Goal: Task Accomplishment & Management: Manage account settings

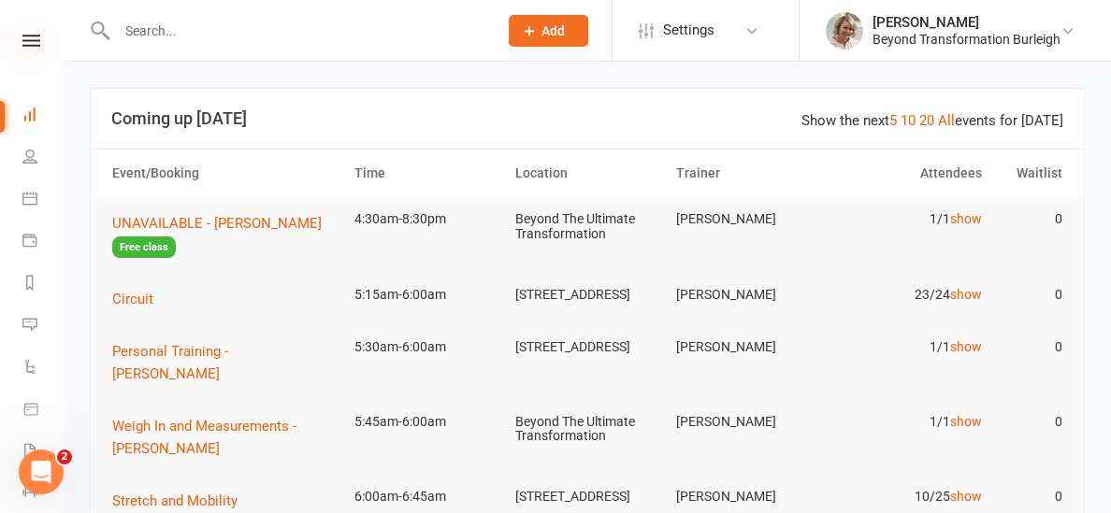
click at [25, 40] on icon at bounding box center [31, 41] width 18 height 12
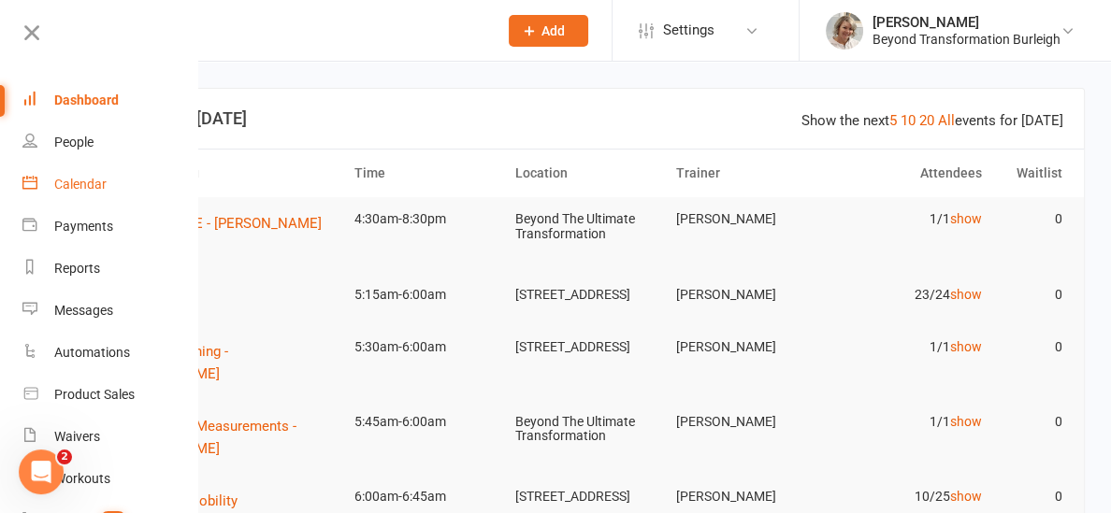
click at [74, 184] on div "Calendar" at bounding box center [80, 184] width 52 height 15
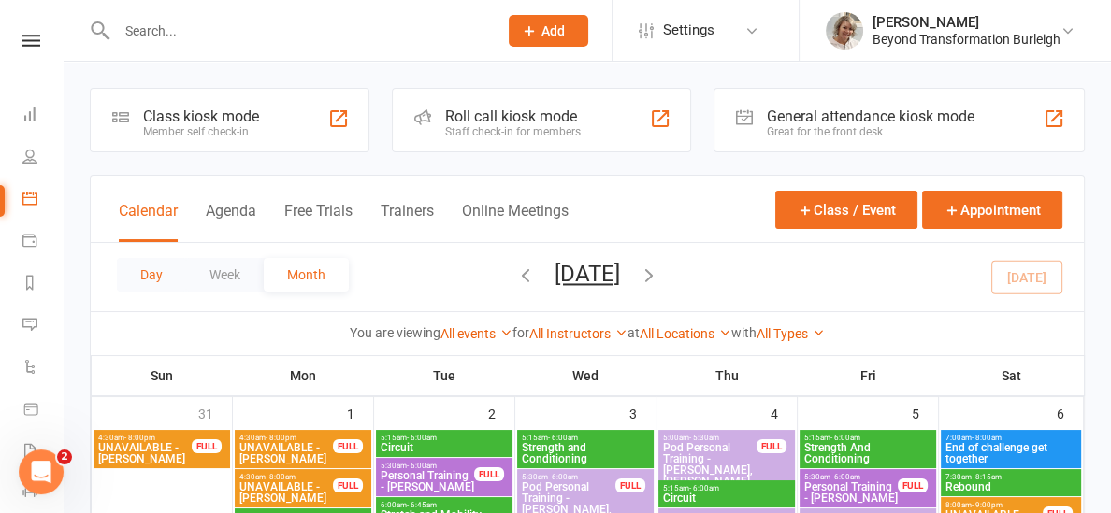
click at [148, 272] on button "Day" at bounding box center [151, 275] width 69 height 34
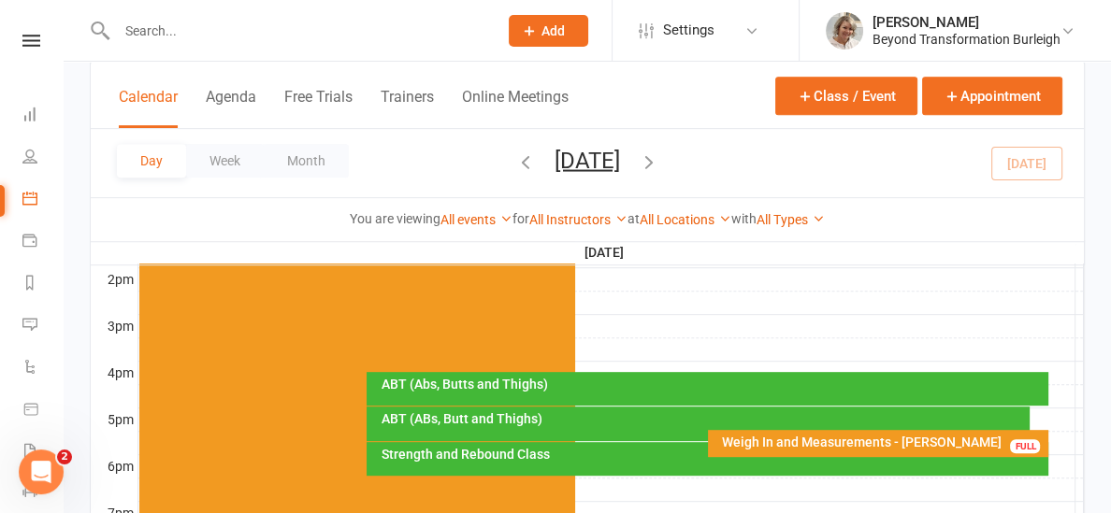
scroll to position [758, 0]
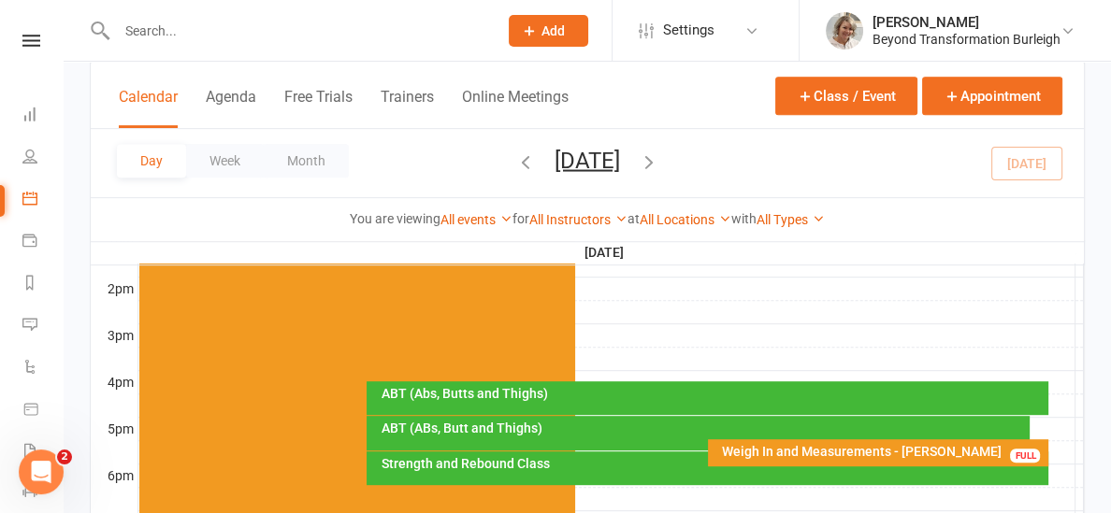
click at [495, 387] on div "ABT (Abs, Butts and Thighs)" at bounding box center [712, 393] width 665 height 13
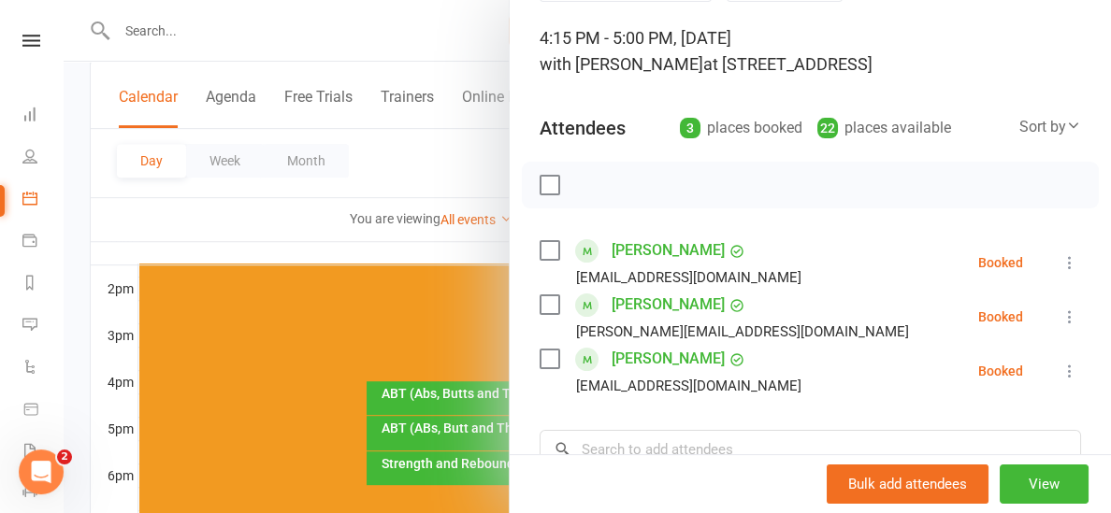
scroll to position [124, 0]
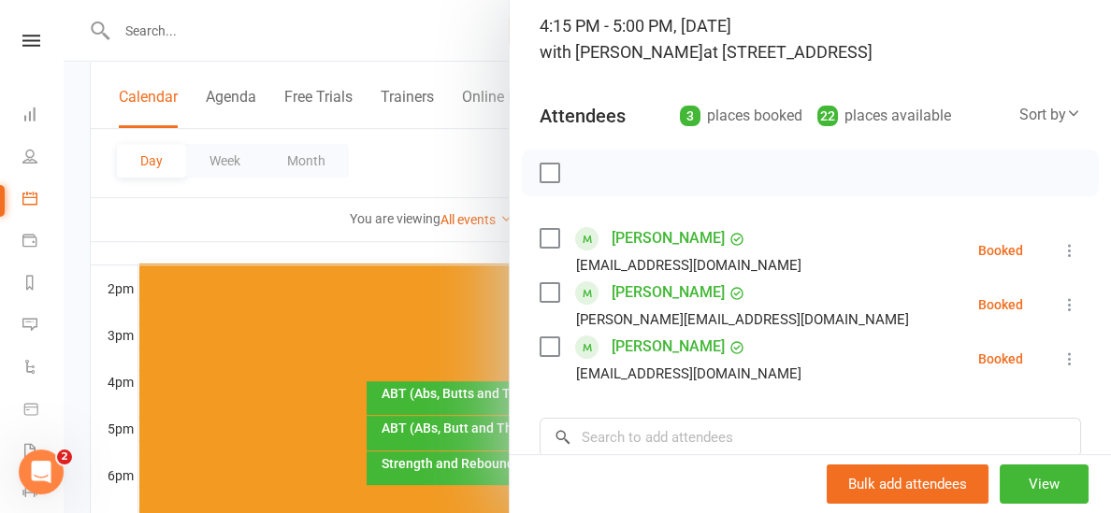
click at [487, 243] on div at bounding box center [587, 256] width 1047 height 513
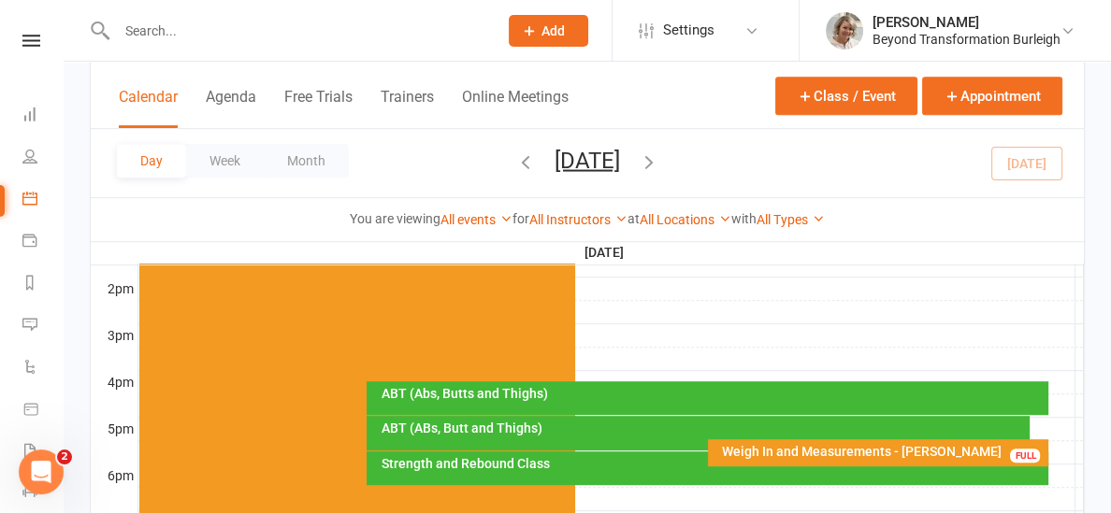
click at [487, 433] on div "ABT (ABs, Butt and Thighs)" at bounding box center [703, 428] width 646 height 13
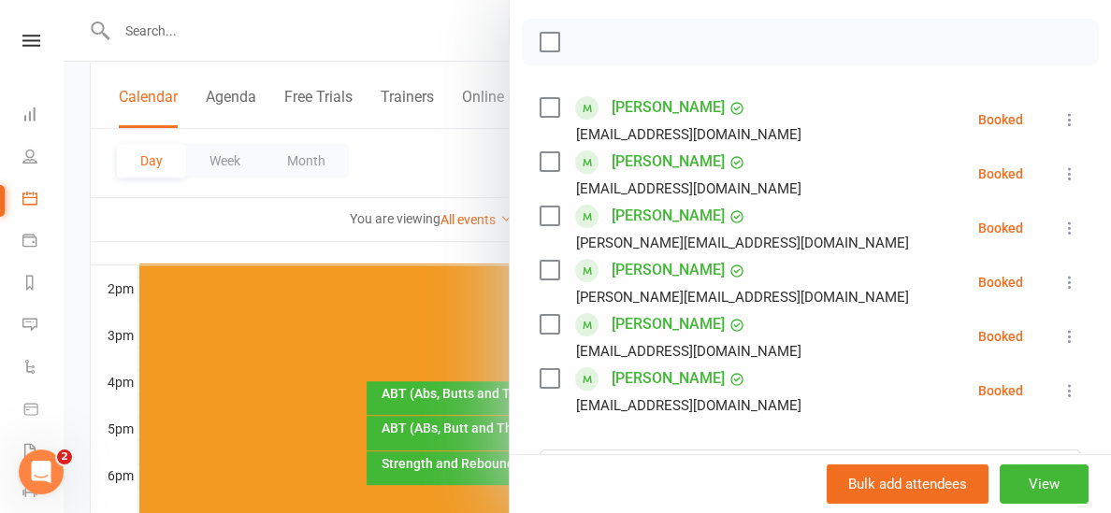
scroll to position [255, 0]
click at [487, 240] on div at bounding box center [587, 256] width 1047 height 513
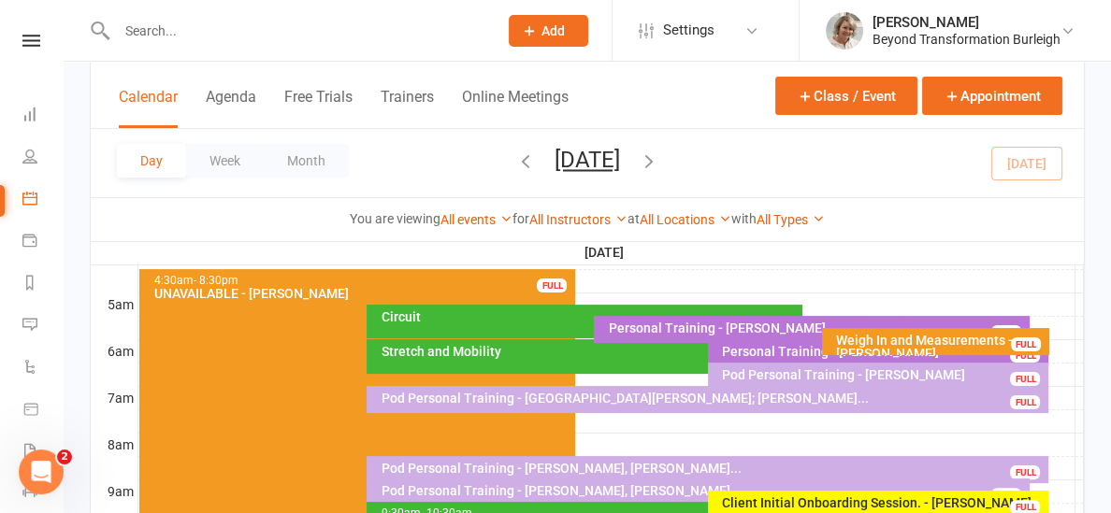
scroll to position [322, 0]
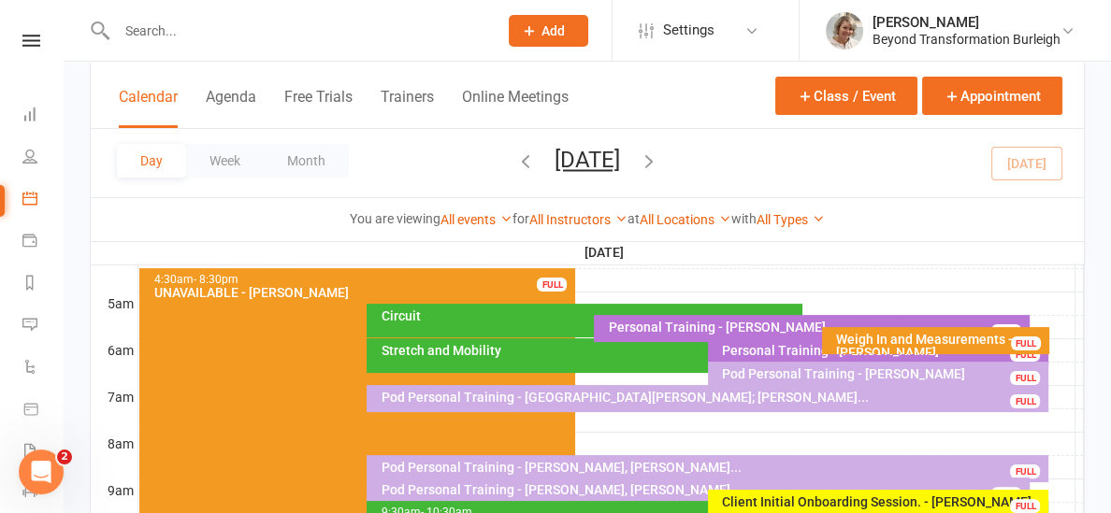
click at [479, 325] on div "Circuit" at bounding box center [585, 321] width 436 height 34
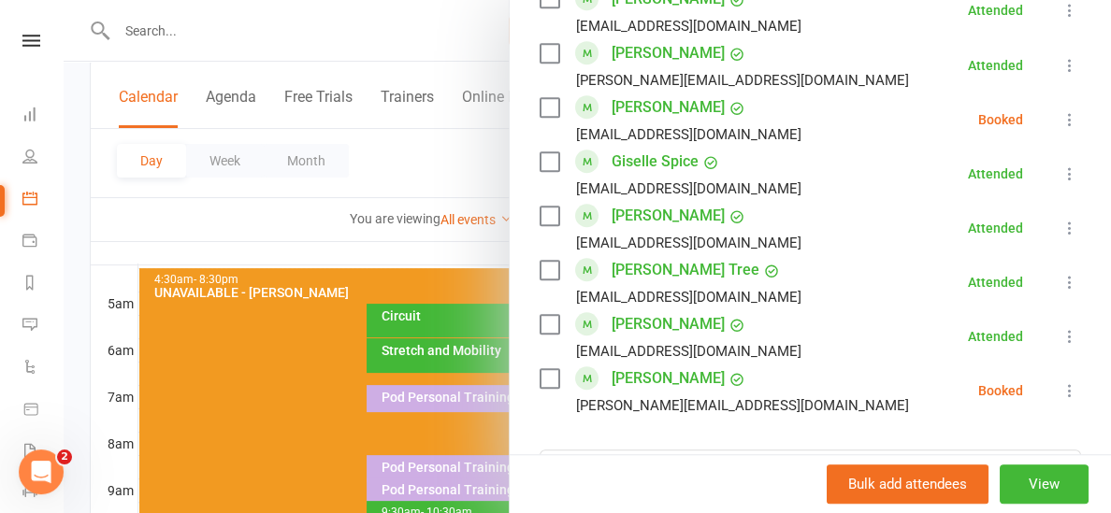
scroll to position [1191, 0]
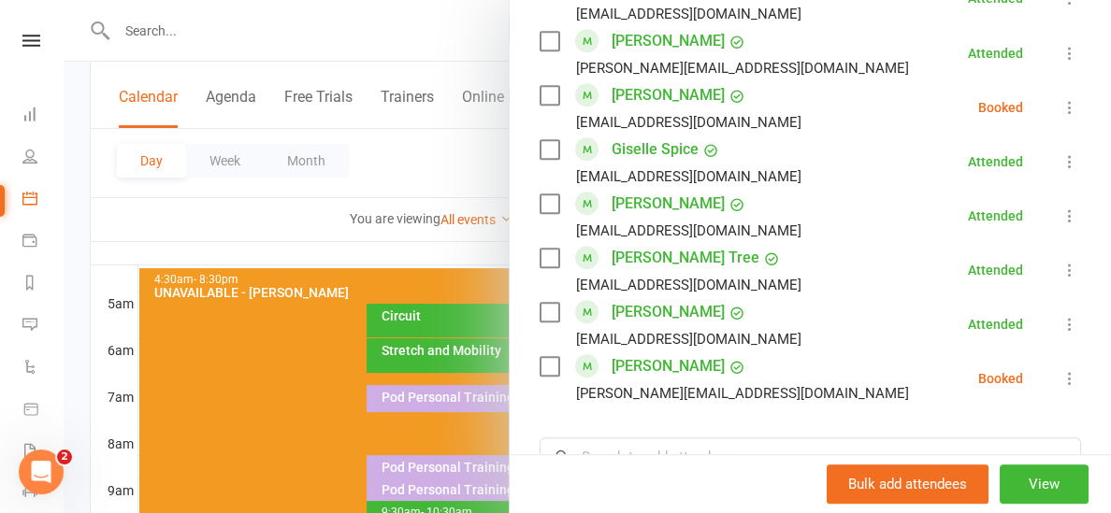
click at [1068, 369] on icon at bounding box center [1070, 378] width 19 height 19
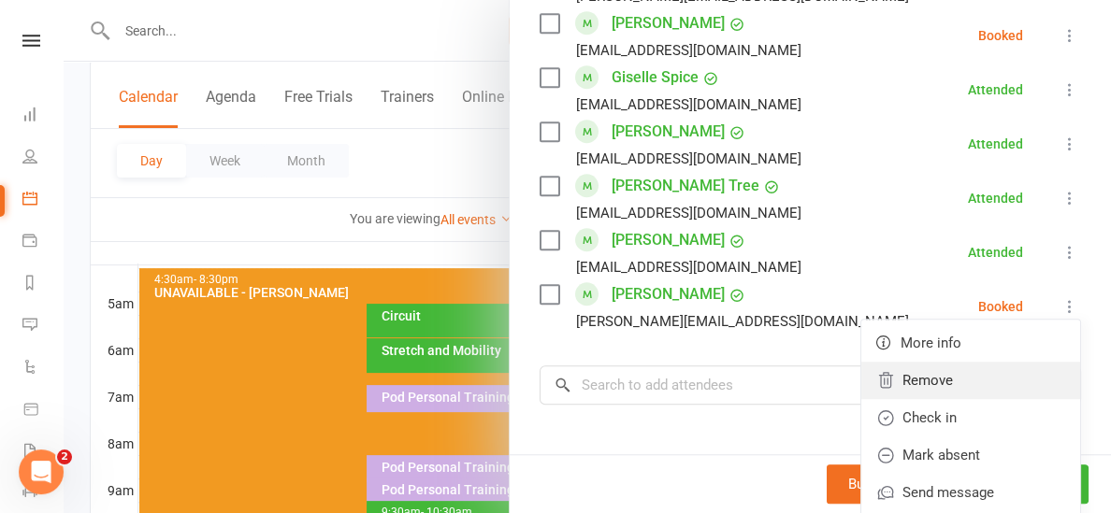
scroll to position [1264, 0]
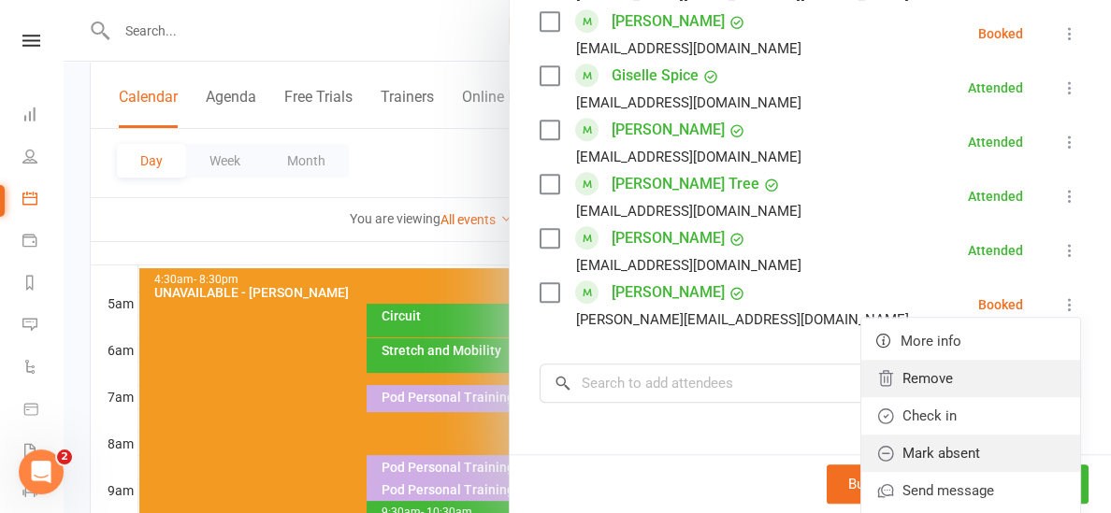
click at [930, 448] on link "Mark absent" at bounding box center [970, 453] width 219 height 37
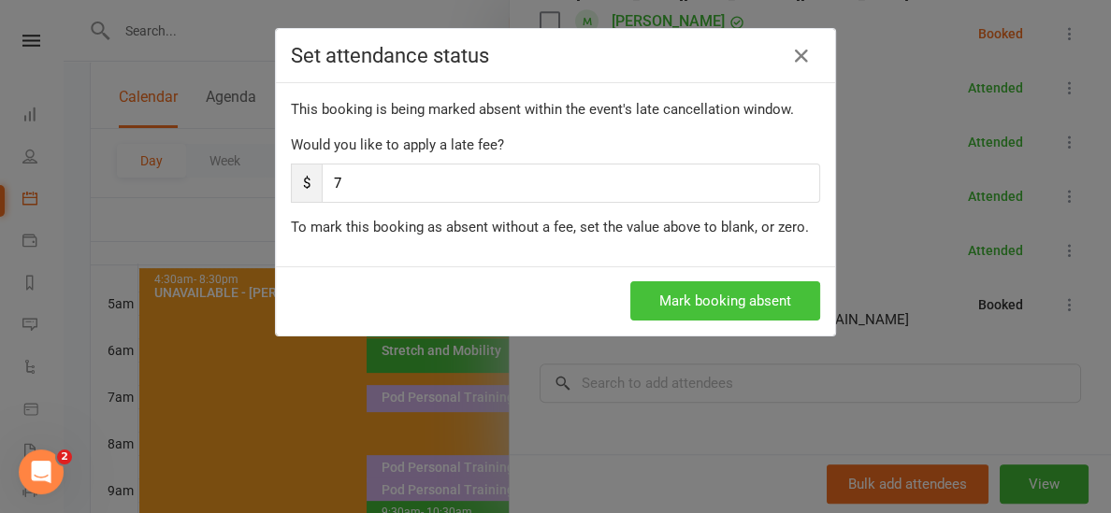
click at [691, 298] on button "Mark booking absent" at bounding box center [725, 301] width 190 height 39
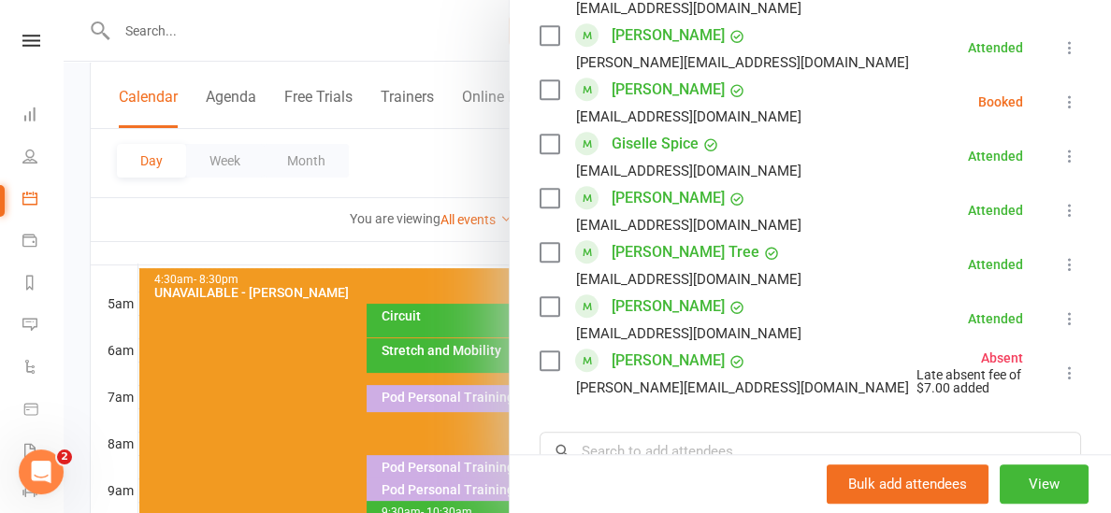
scroll to position [1191, 0]
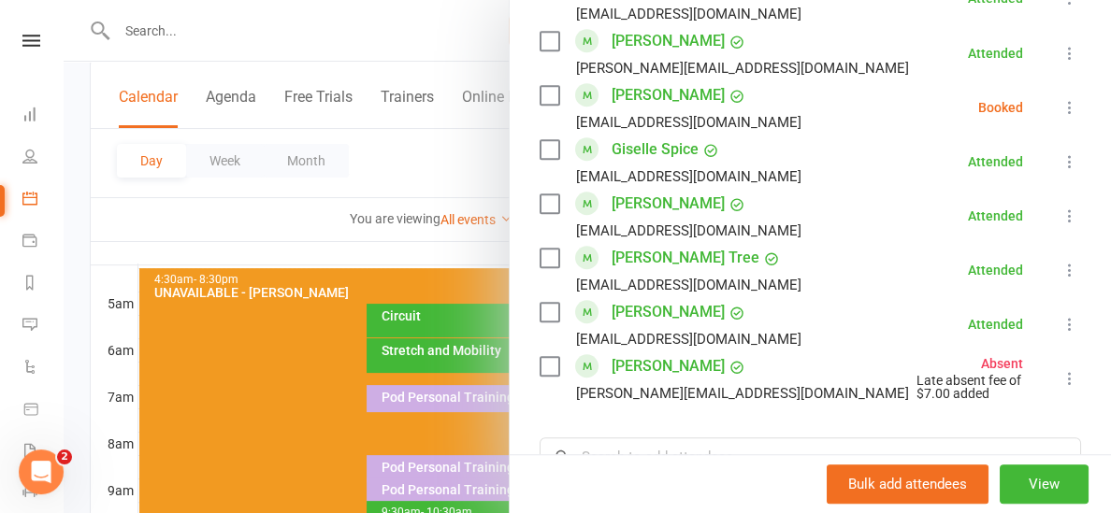
click at [1076, 98] on icon at bounding box center [1070, 107] width 19 height 19
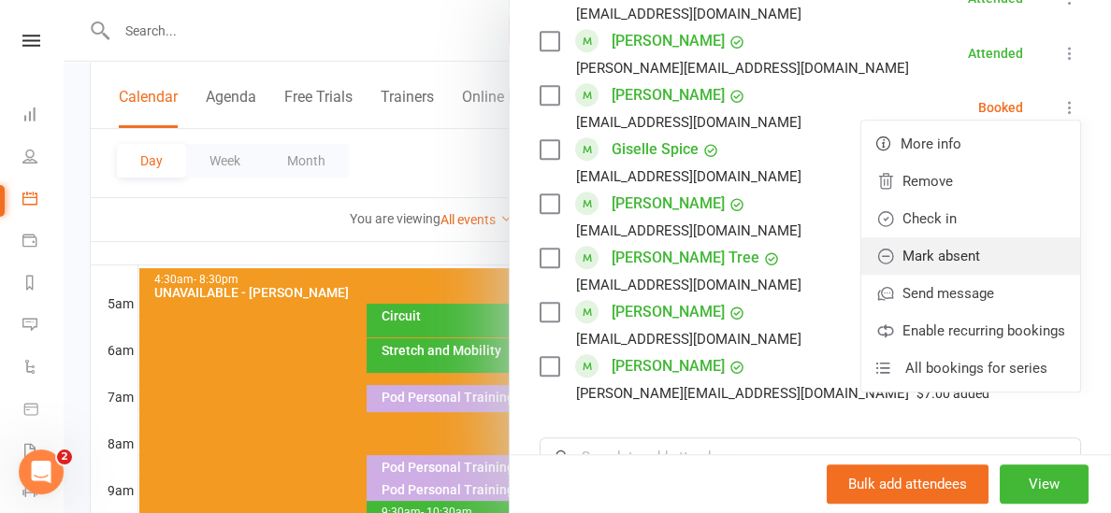
click at [954, 245] on link "Mark absent" at bounding box center [970, 256] width 219 height 37
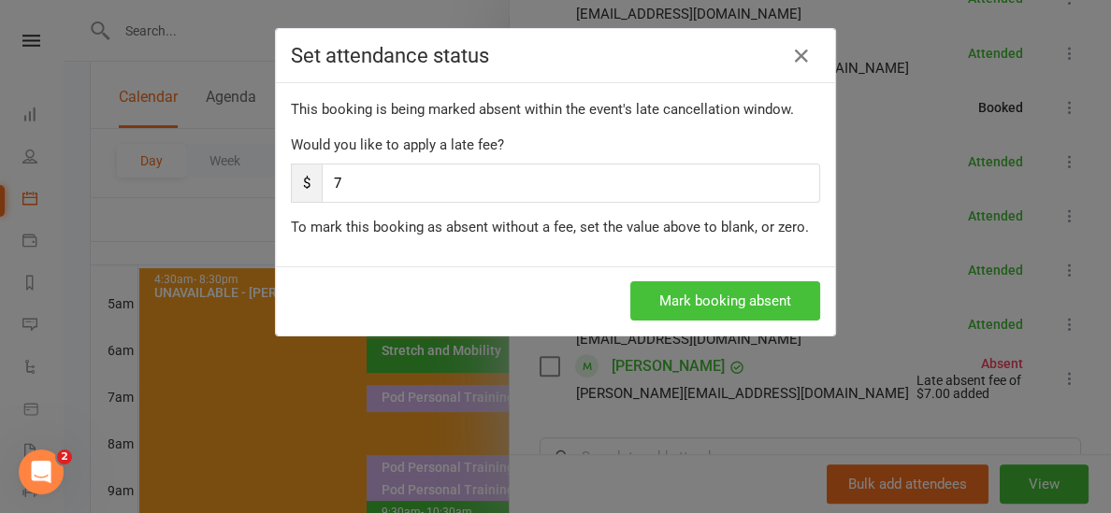
click at [756, 298] on button "Mark booking absent" at bounding box center [725, 301] width 190 height 39
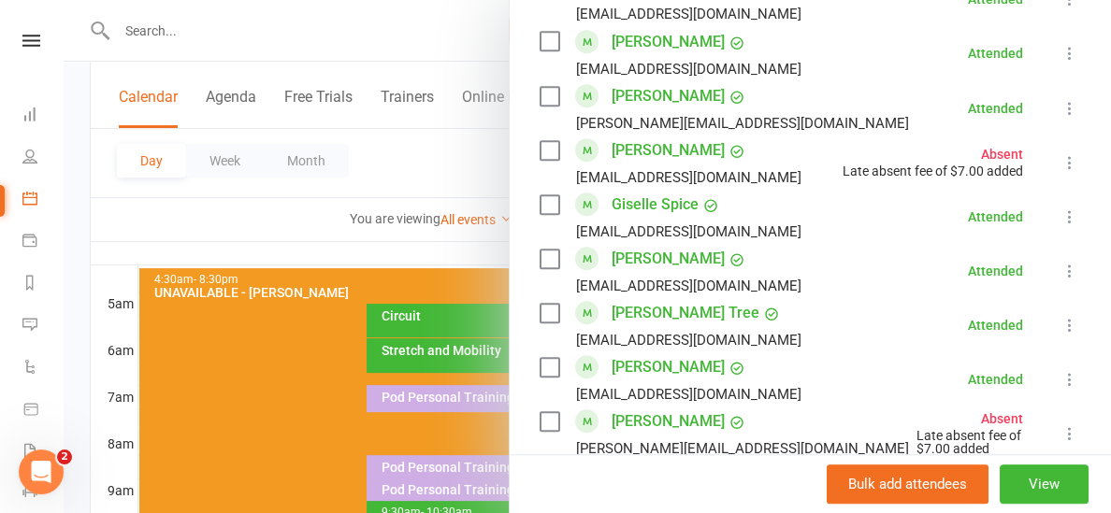
scroll to position [1116, 0]
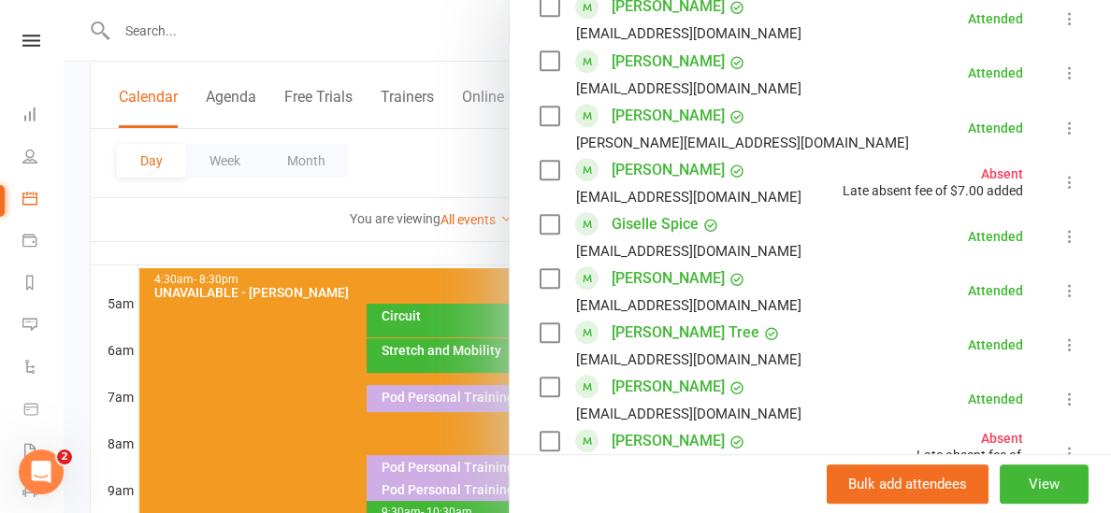
click at [1065, 399] on icon at bounding box center [1070, 399] width 19 height 19
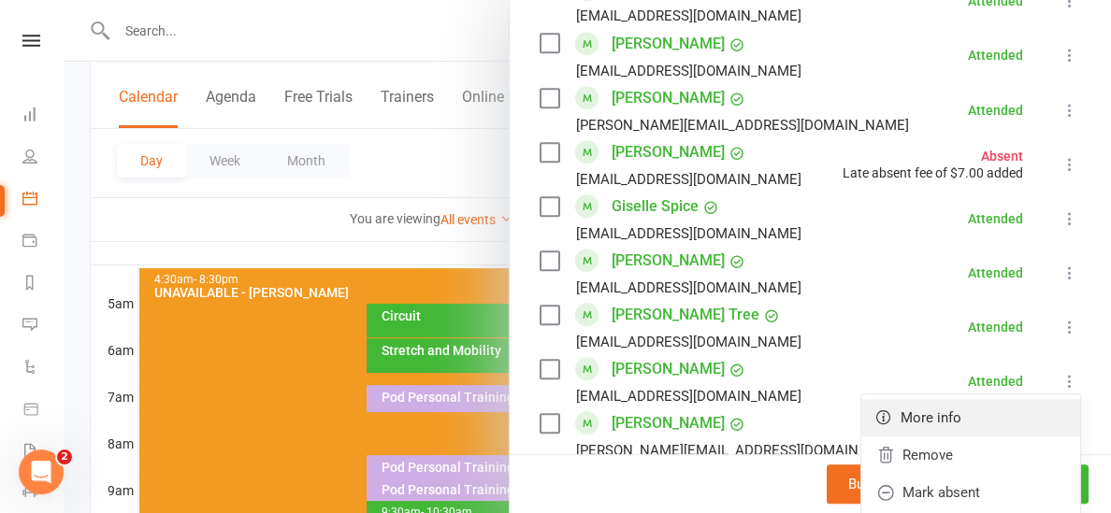
scroll to position [1160, 0]
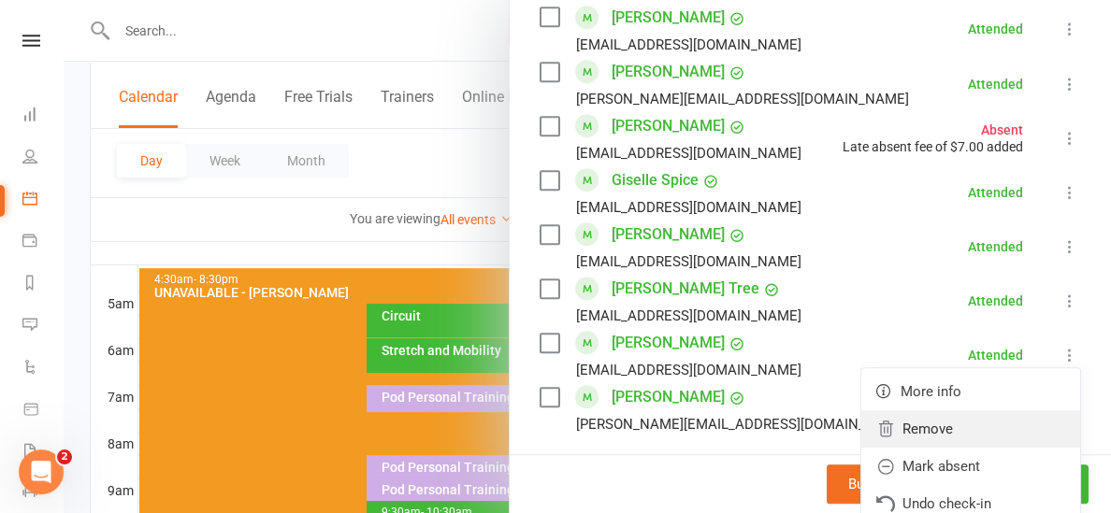
click at [974, 430] on link "Remove" at bounding box center [970, 429] width 219 height 37
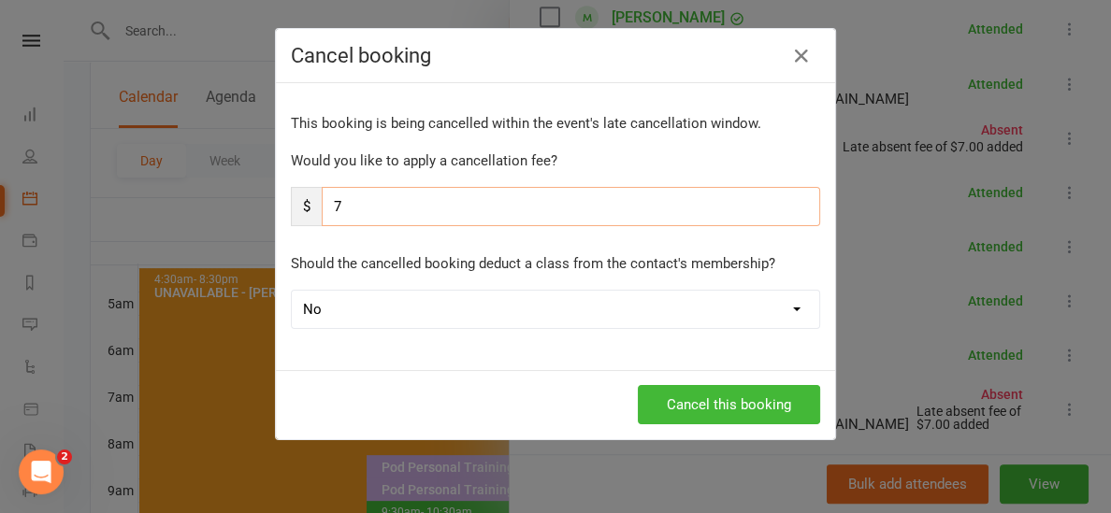
click at [526, 209] on input "7" at bounding box center [571, 206] width 498 height 39
click at [770, 396] on button "Cancel this booking" at bounding box center [729, 404] width 182 height 39
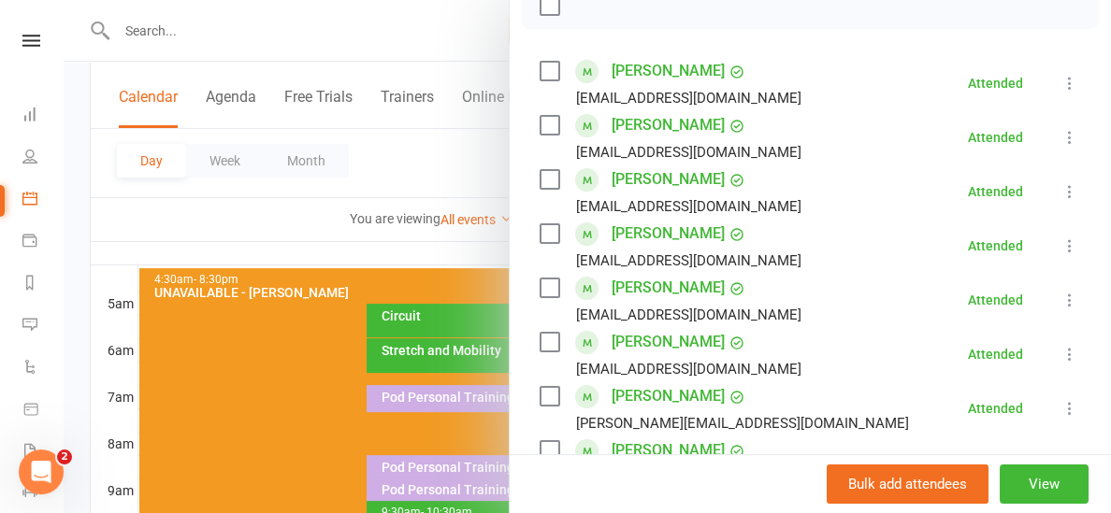
scroll to position [311, 0]
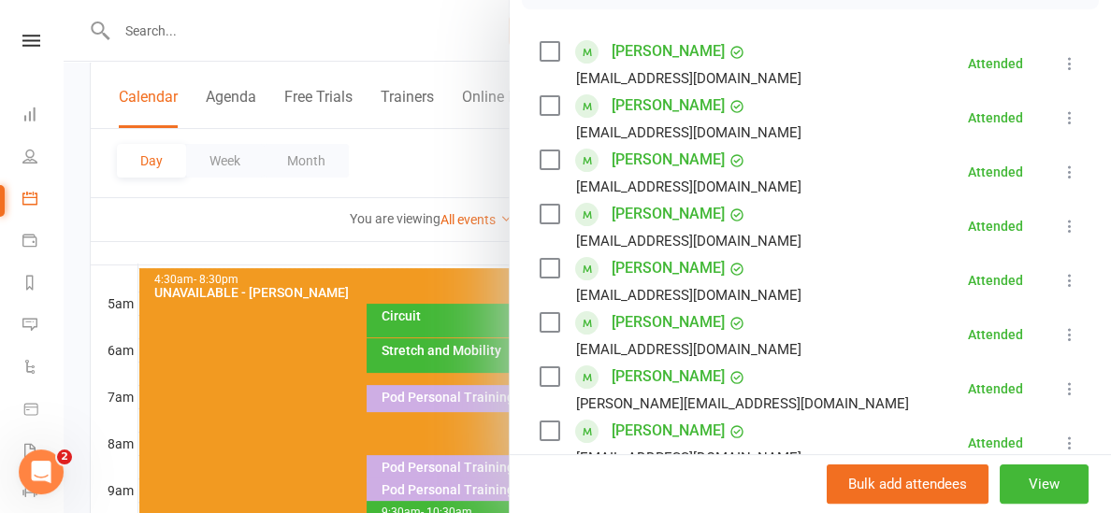
click at [306, 251] on div at bounding box center [587, 256] width 1047 height 513
